Goal: Navigation & Orientation: Find specific page/section

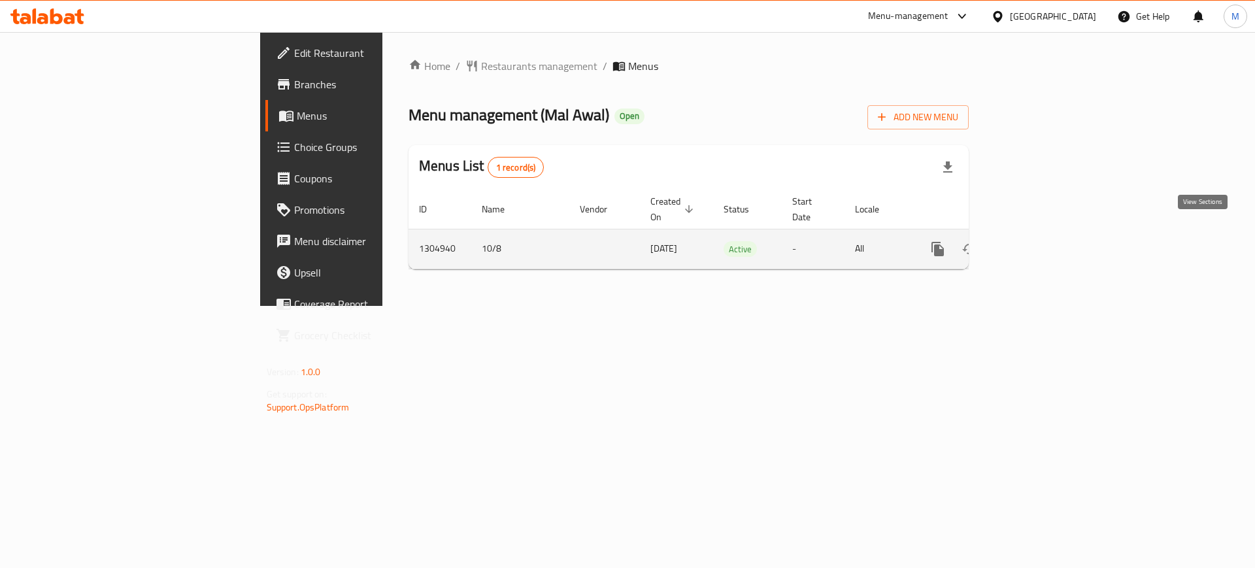
click at [1038, 243] on icon "enhanced table" at bounding box center [1032, 249] width 12 height 12
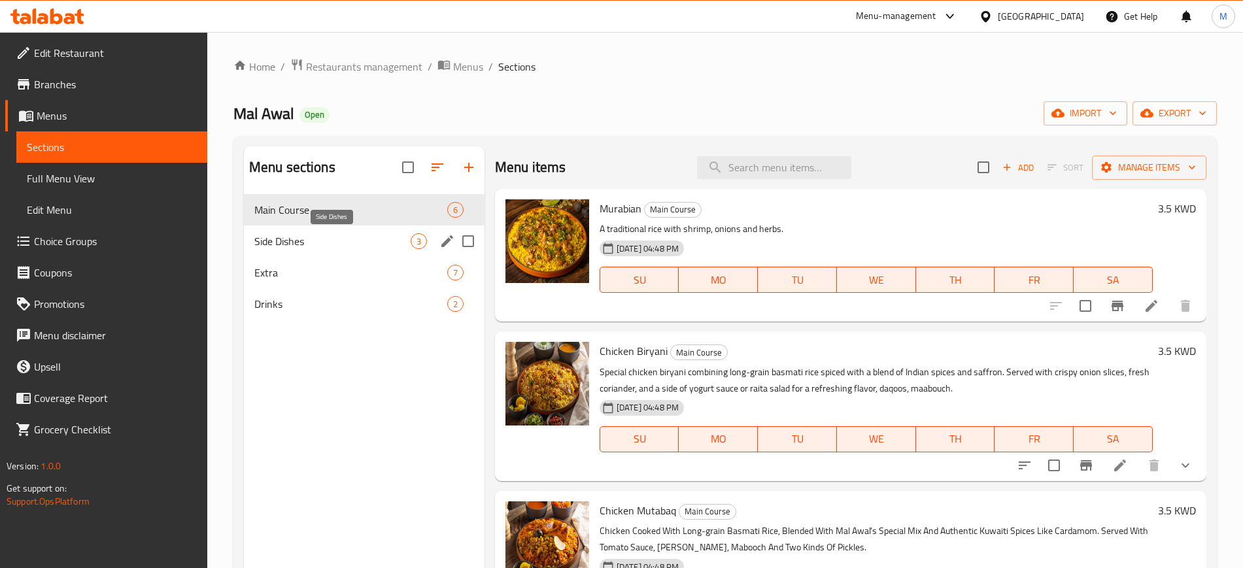
click at [365, 232] on div "Side Dishes 3" at bounding box center [364, 241] width 241 height 31
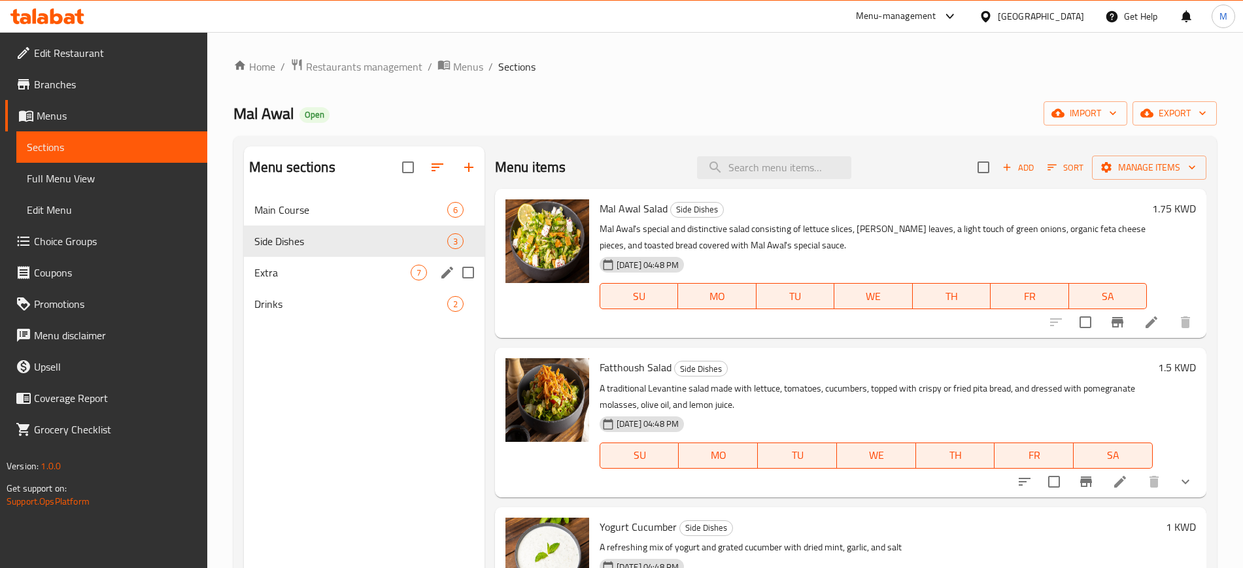
click at [360, 262] on div "Extra 7" at bounding box center [364, 272] width 241 height 31
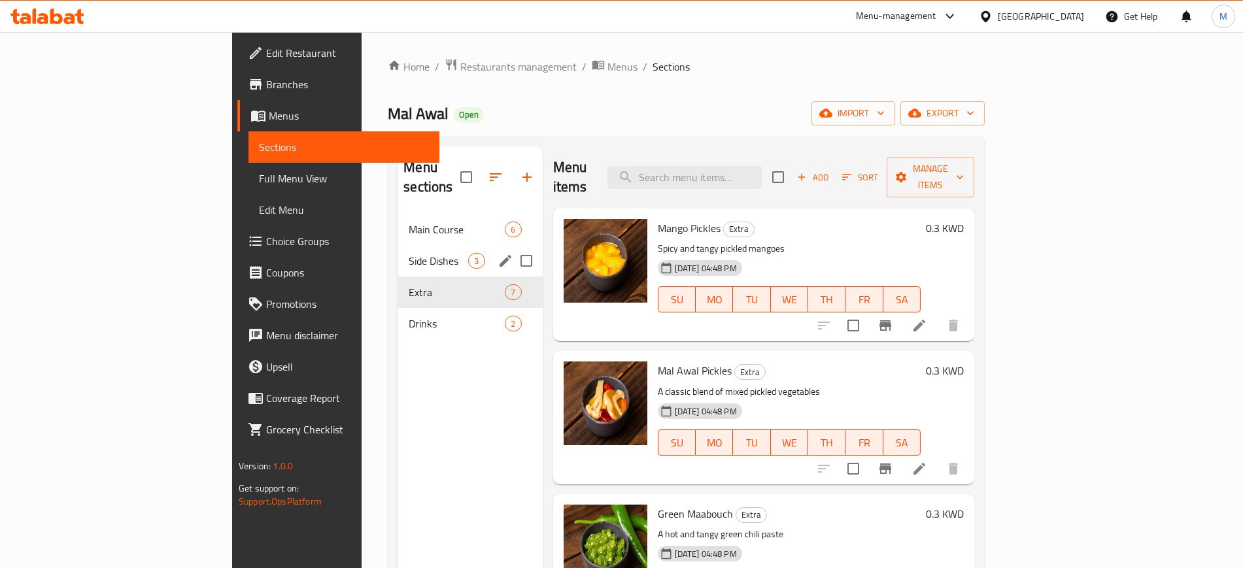
click at [409, 253] on span "Side Dishes" at bounding box center [438, 261] width 59 height 16
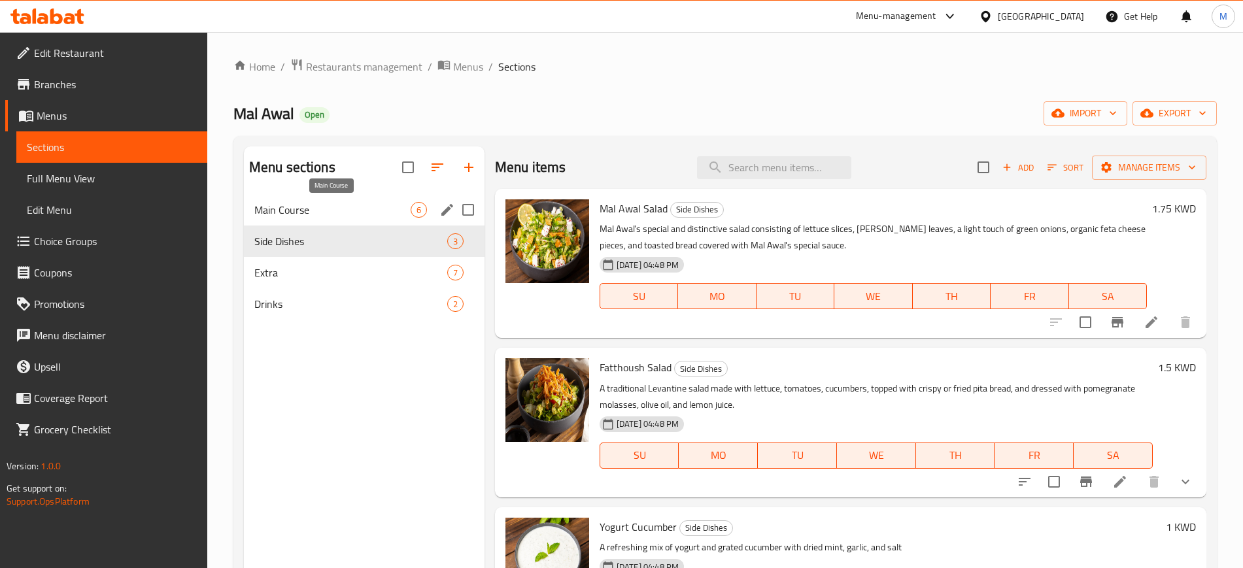
click at [379, 205] on span "Main Course" at bounding box center [332, 210] width 156 height 16
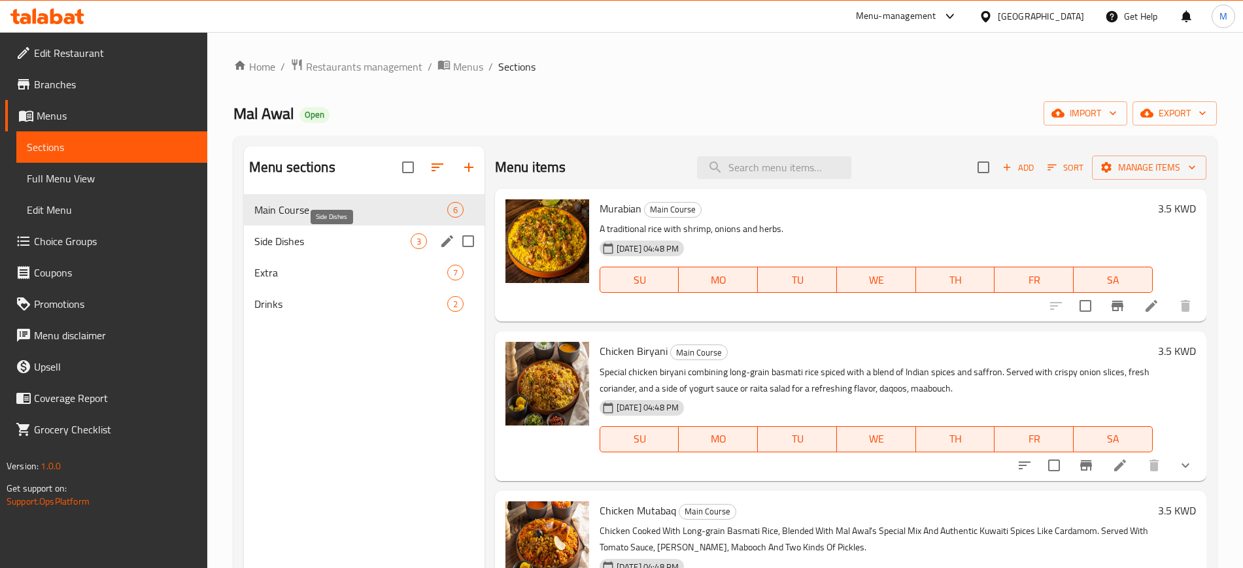
click at [365, 248] on span "Side Dishes" at bounding box center [332, 241] width 156 height 16
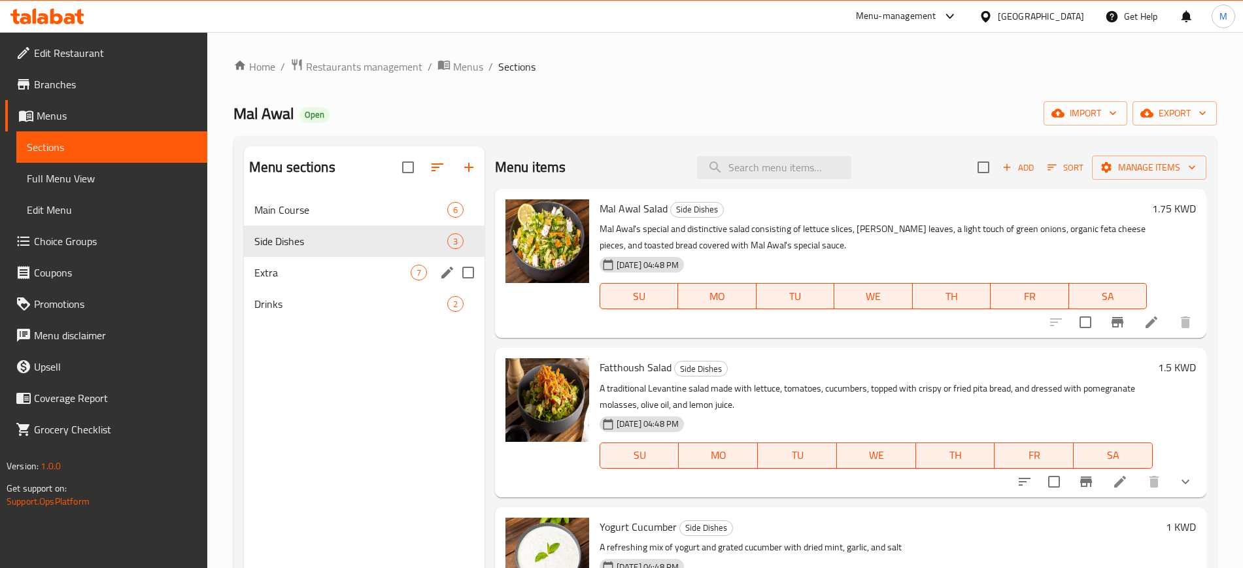
click at [357, 273] on span "Extra" at bounding box center [332, 273] width 156 height 16
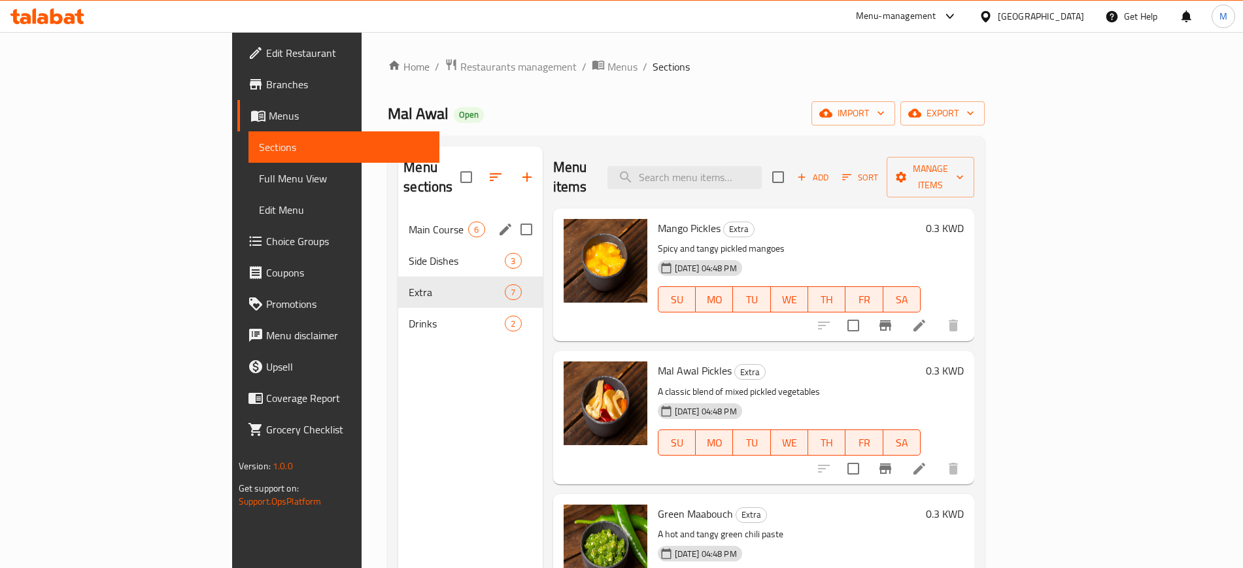
click at [398, 221] on div "Main Course 6" at bounding box center [470, 229] width 144 height 31
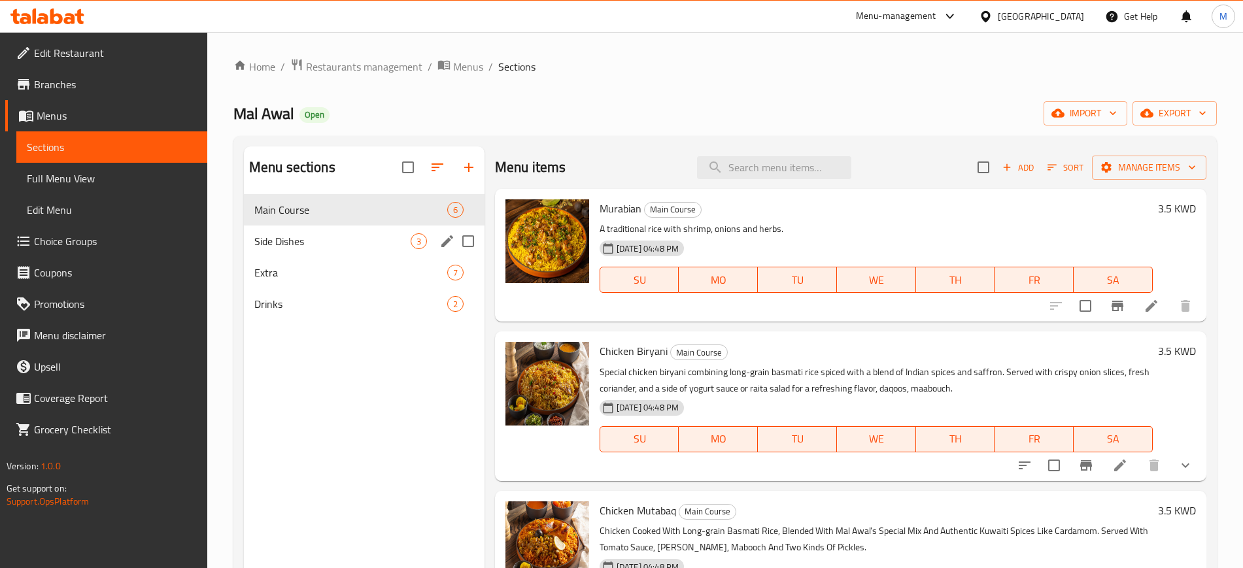
click at [337, 232] on div "Side Dishes 3" at bounding box center [364, 241] width 241 height 31
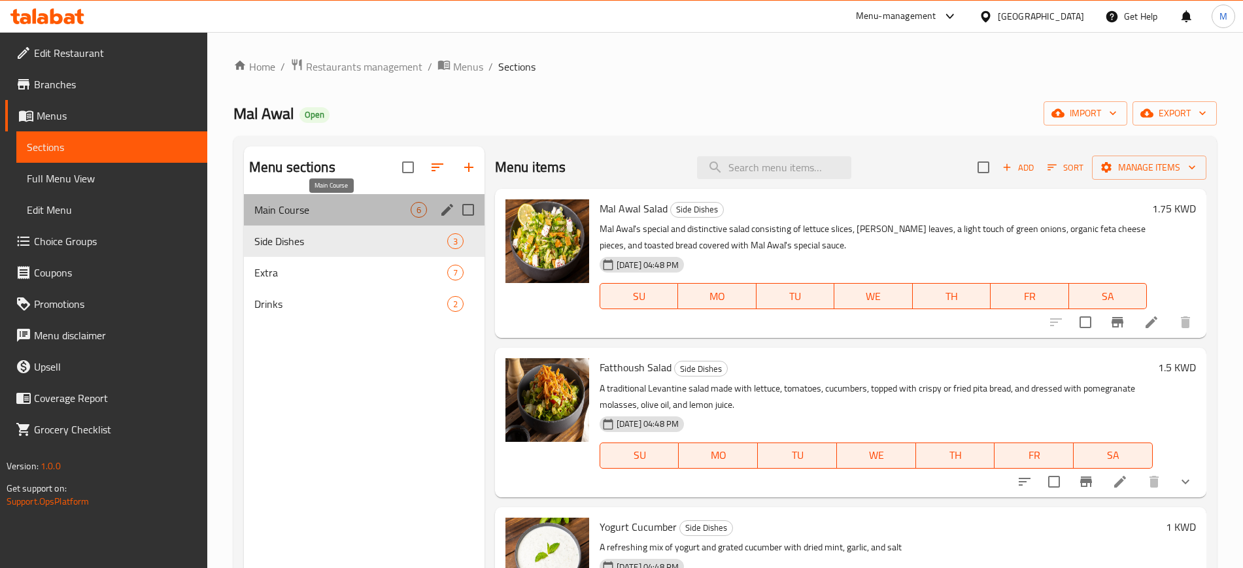
click at [339, 216] on span "Main Course" at bounding box center [332, 210] width 156 height 16
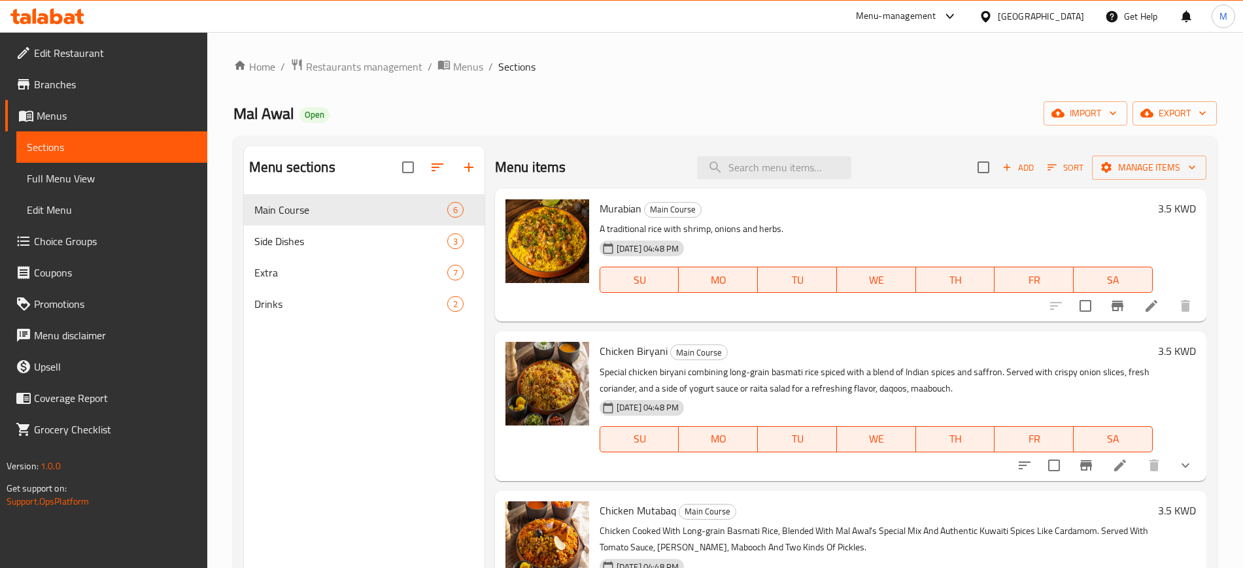
click at [439, 107] on div "Mal Awal Open import export" at bounding box center [724, 113] width 983 height 24
click at [435, 107] on div "Mal Awal Open import export" at bounding box center [724, 113] width 983 height 24
drag, startPoint x: 311, startPoint y: 113, endPoint x: 349, endPoint y: 110, distance: 38.0
click at [328, 112] on span "Open" at bounding box center [314, 114] width 30 height 11
click at [393, 110] on div "Mal Awal Open import export" at bounding box center [724, 113] width 983 height 24
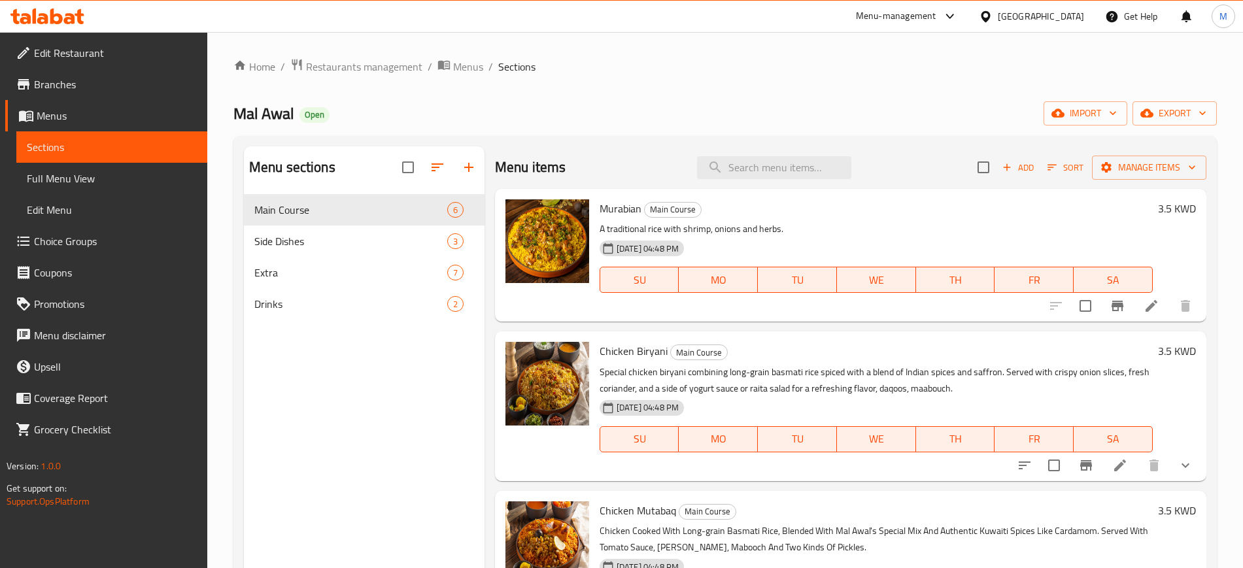
click at [866, 95] on div "Home / Restaurants management / Menus / Sections Mal Awal Open import export Me…" at bounding box center [724, 391] width 983 height 667
click at [465, 131] on div "Home / Restaurants management / Menus / Sections Mal Awal Open import export Me…" at bounding box center [724, 391] width 983 height 667
click at [350, 226] on div "Side Dishes 3" at bounding box center [364, 241] width 241 height 31
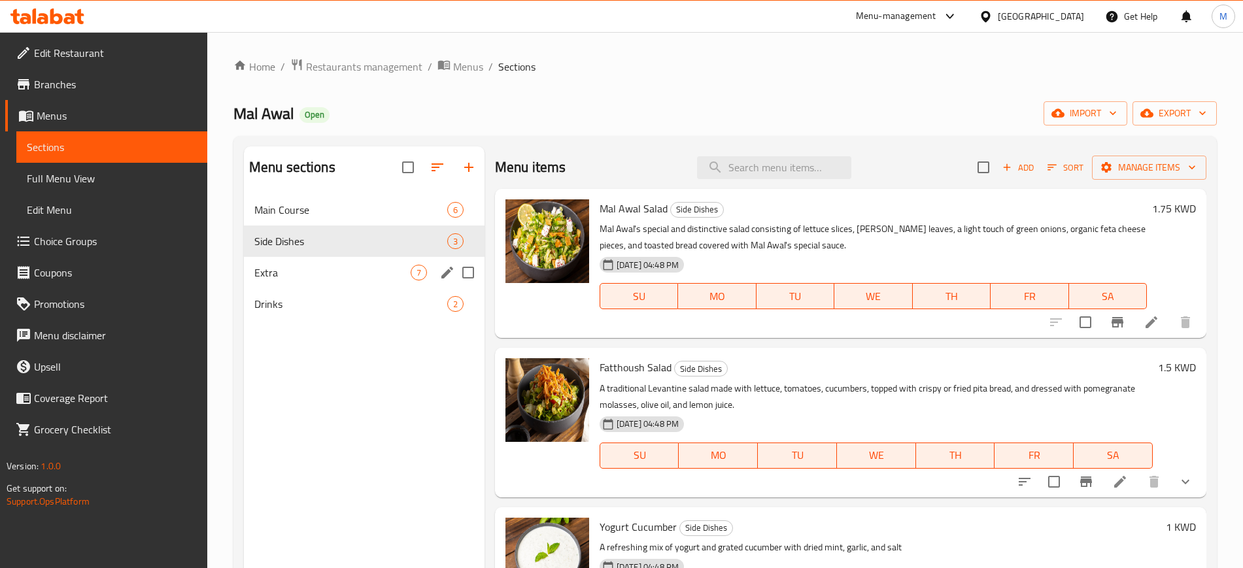
click at [354, 268] on span "Extra" at bounding box center [332, 273] width 156 height 16
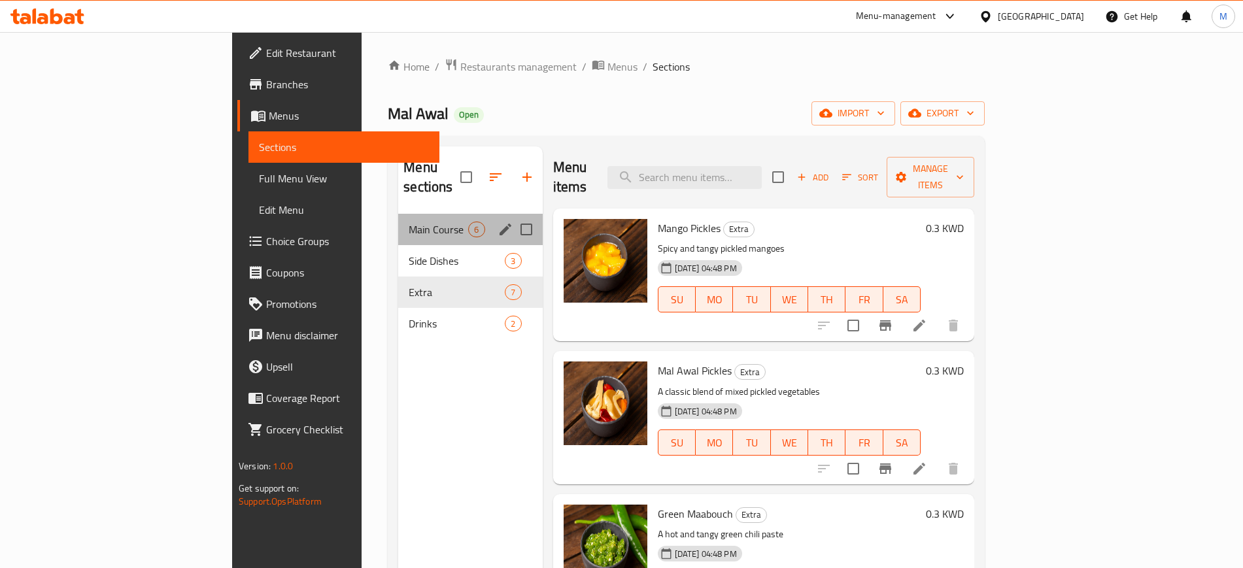
click at [398, 222] on div "Main Course 6" at bounding box center [470, 229] width 144 height 31
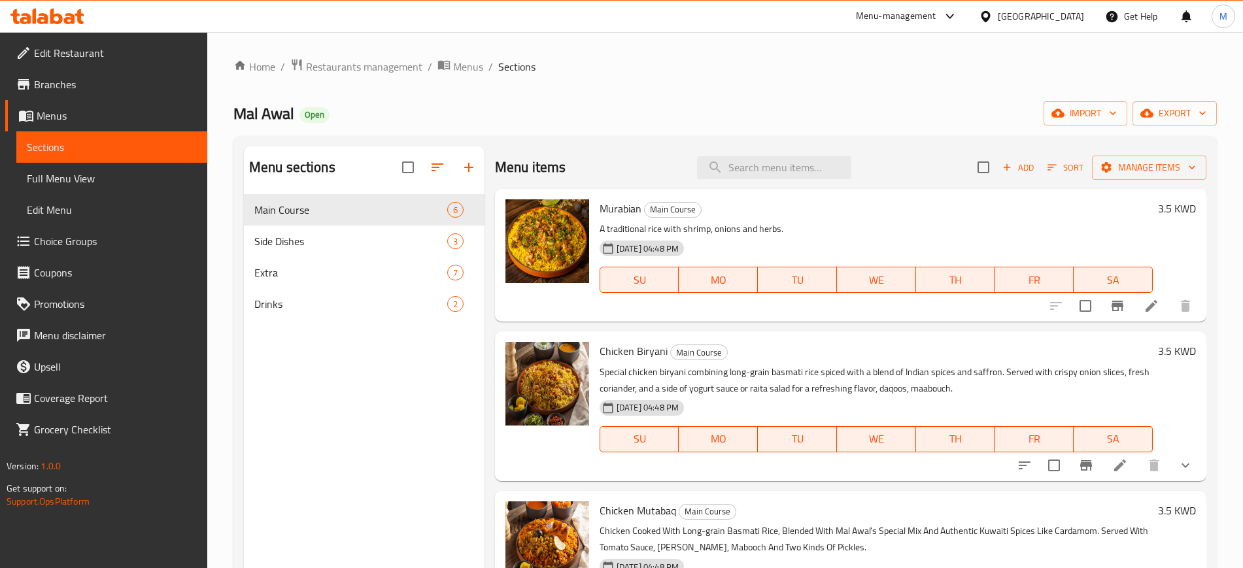
drag, startPoint x: 358, startPoint y: 115, endPoint x: 37, endPoint y: 26, distance: 332.5
click at [350, 110] on div "Mal Awal Open import export" at bounding box center [724, 113] width 983 height 24
click at [50, 14] on icon at bounding box center [56, 16] width 12 height 16
